Goal: Obtain resource: Download file/media

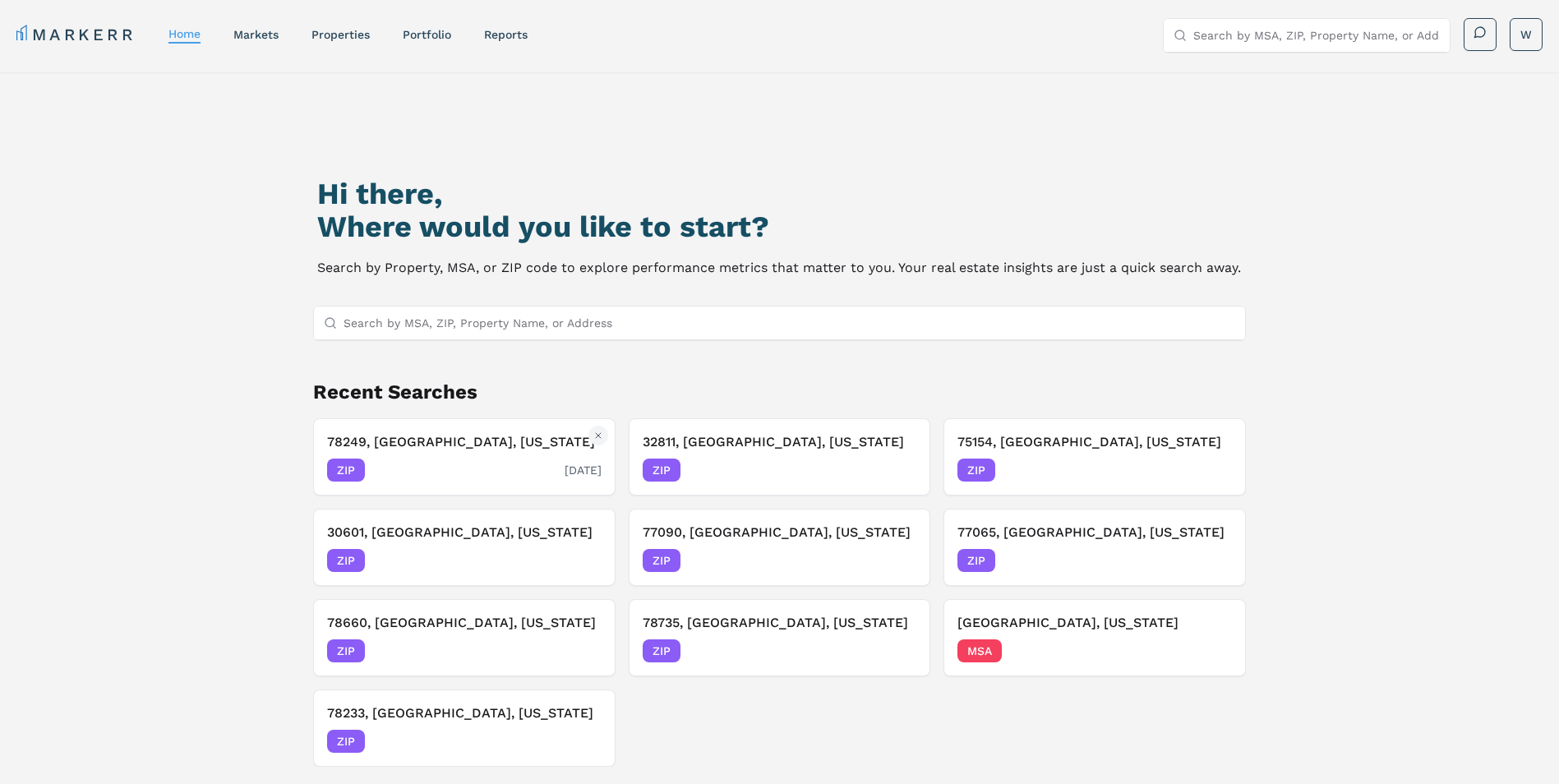
click at [456, 463] on div "ZIP [DATE]" at bounding box center [464, 470] width 274 height 23
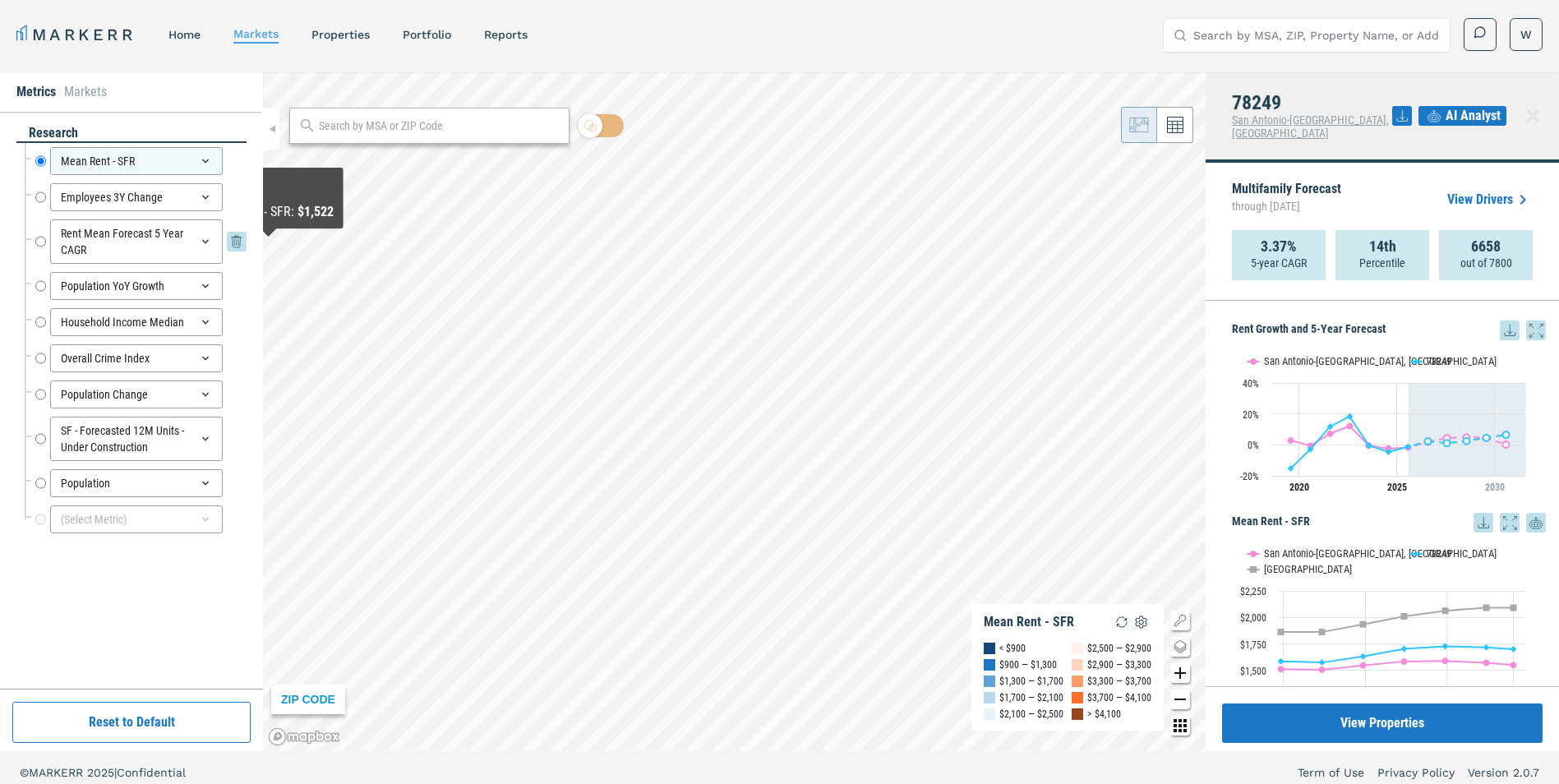
click at [40, 243] on input "Rent Mean Forecast 5 Year CAGR" at bounding box center [41, 241] width 11 height 45
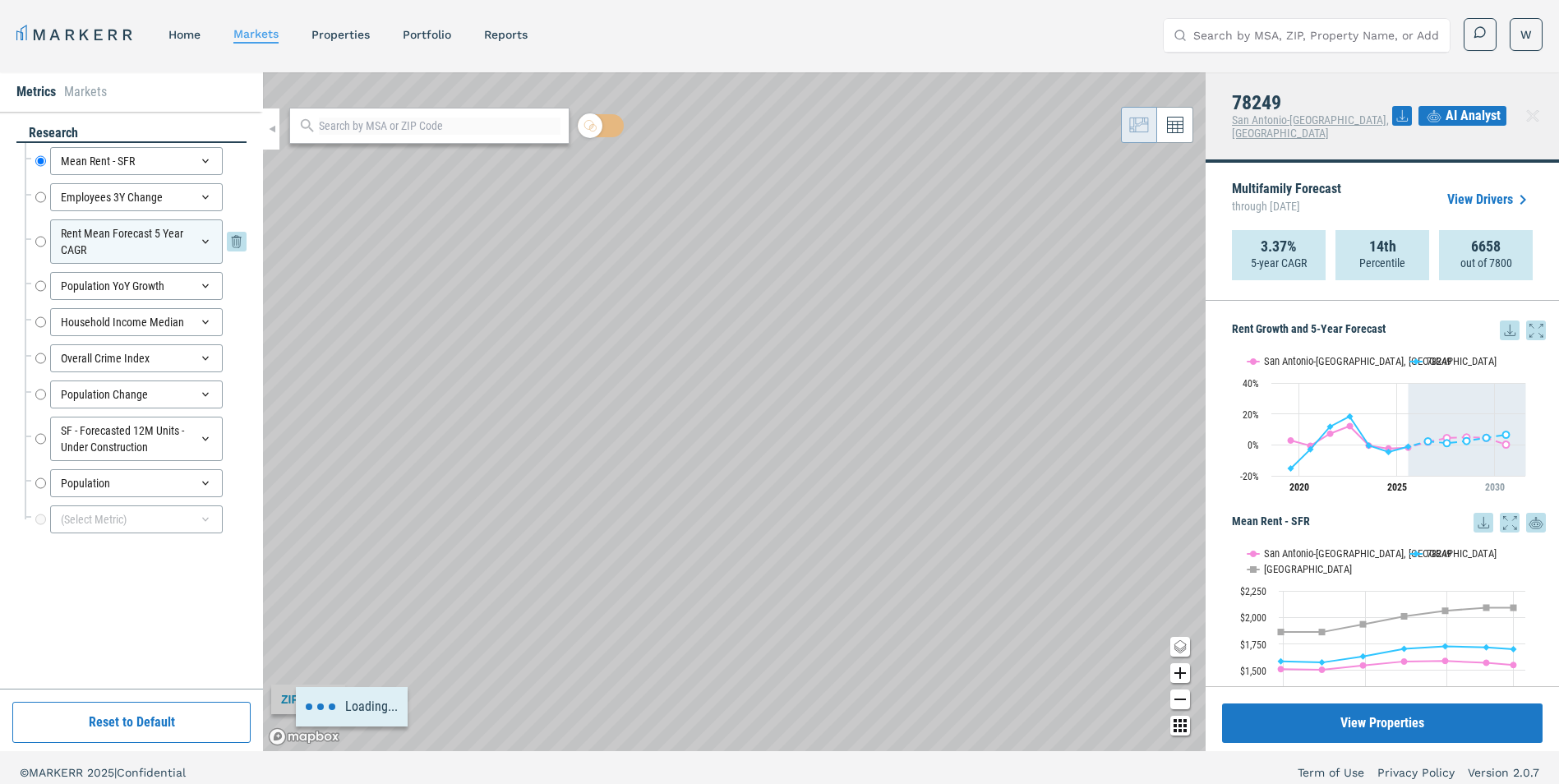
radio input "false"
radio input "true"
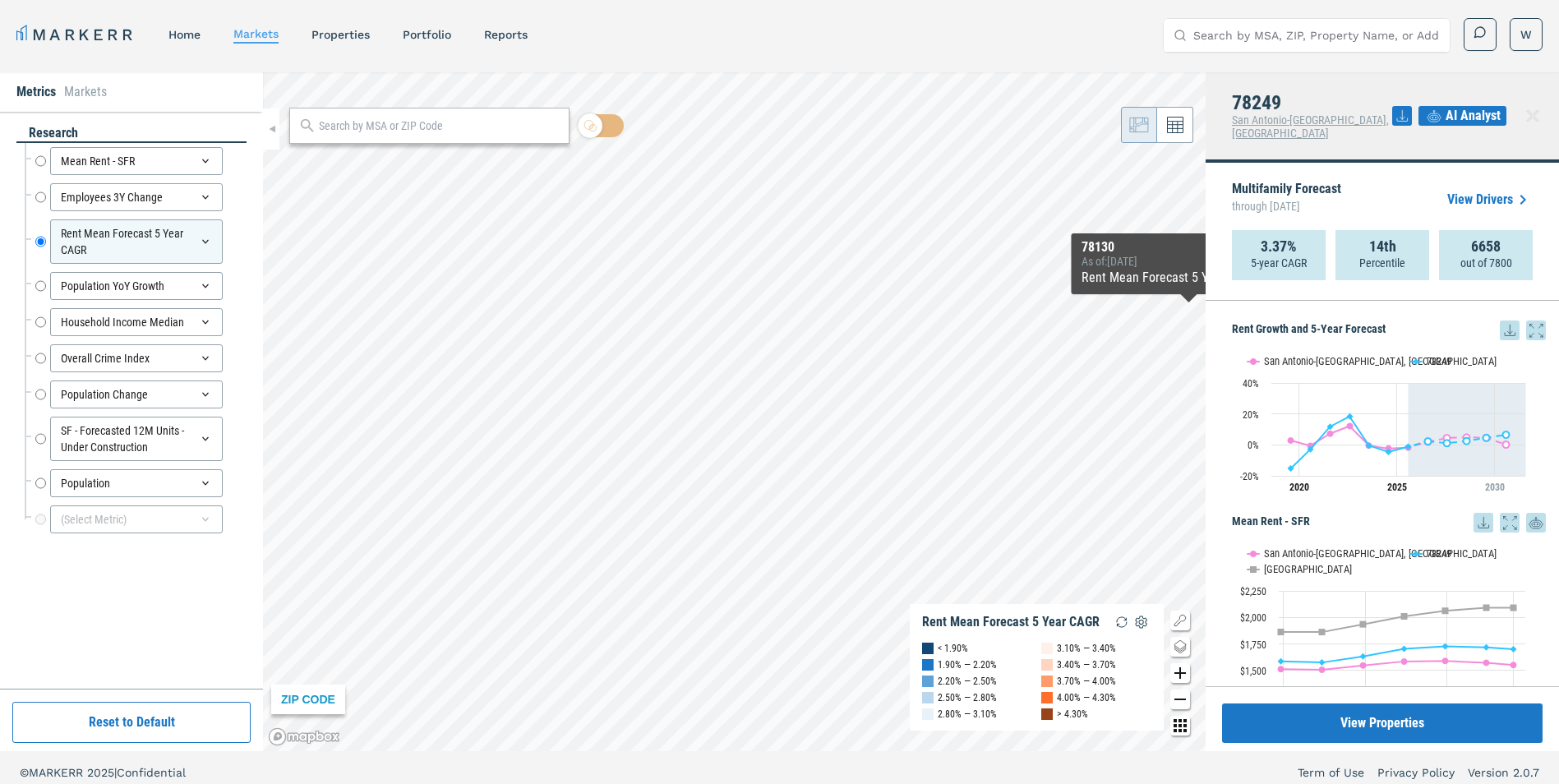
click at [1499, 323] on icon at bounding box center [1509, 331] width 20 height 20
click at [1444, 419] on div "Download as XLS" at bounding box center [1436, 423] width 94 height 16
